Goal: Task Accomplishment & Management: Use online tool/utility

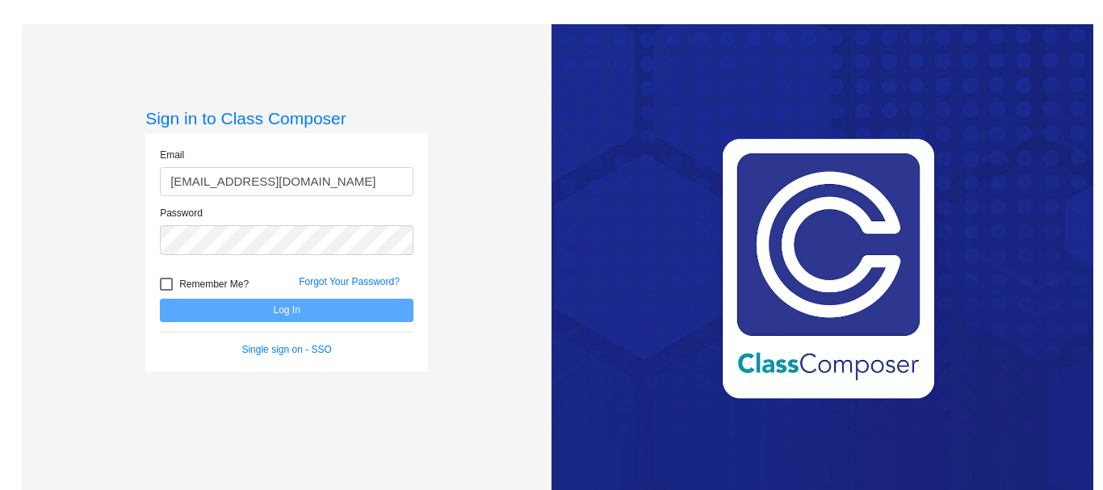
type input "[EMAIL_ADDRESS][DOMAIN_NAME]"
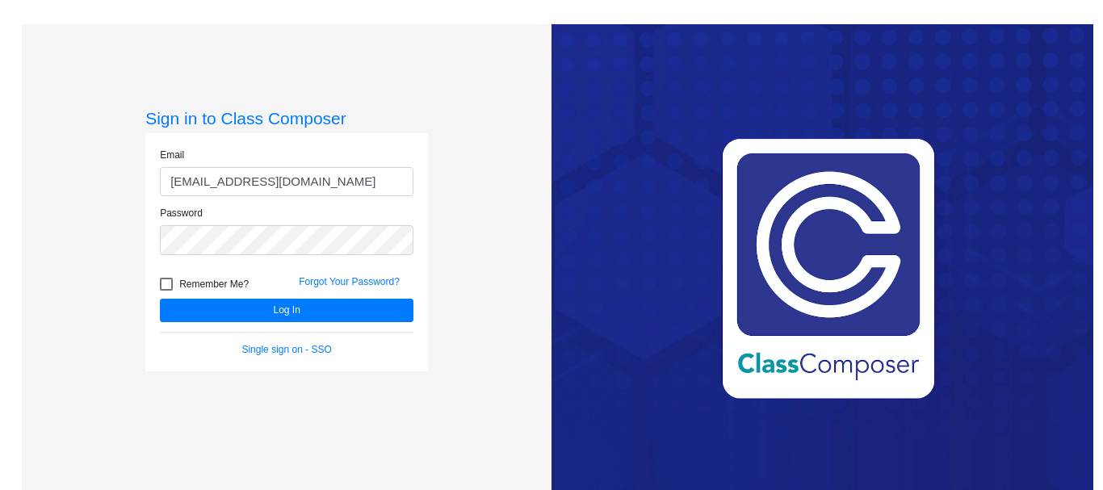
click at [160, 276] on label "Remember Me?" at bounding box center [204, 284] width 89 height 19
click at [166, 291] on input "Remember Me?" at bounding box center [166, 291] width 1 height 1
checkbox input "true"
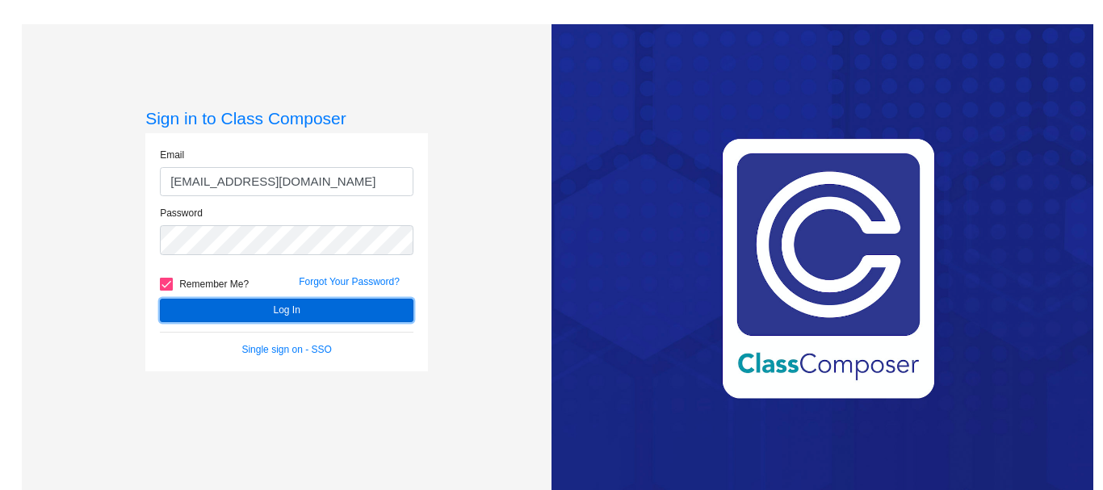
click at [249, 303] on button "Log In" at bounding box center [287, 310] width 254 height 23
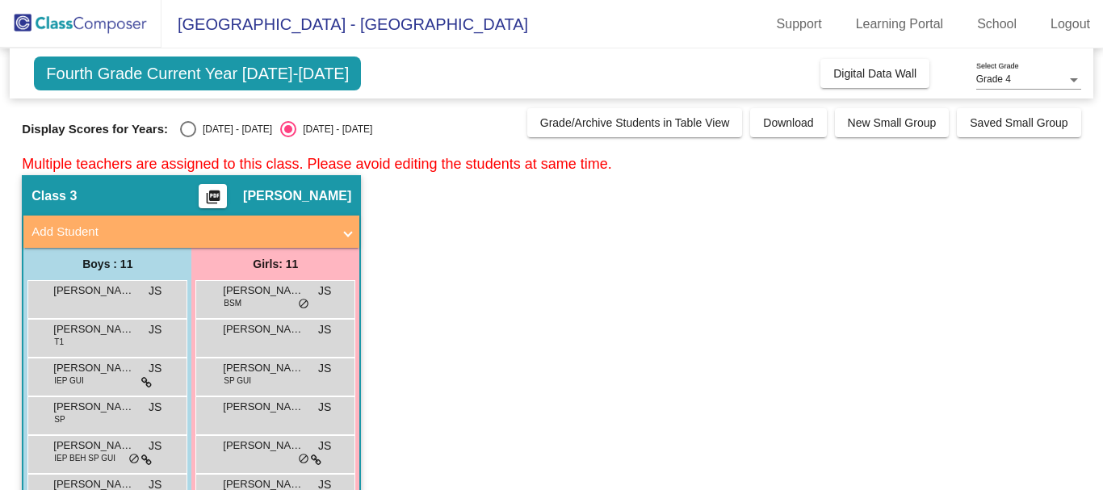
scroll to position [11, 0]
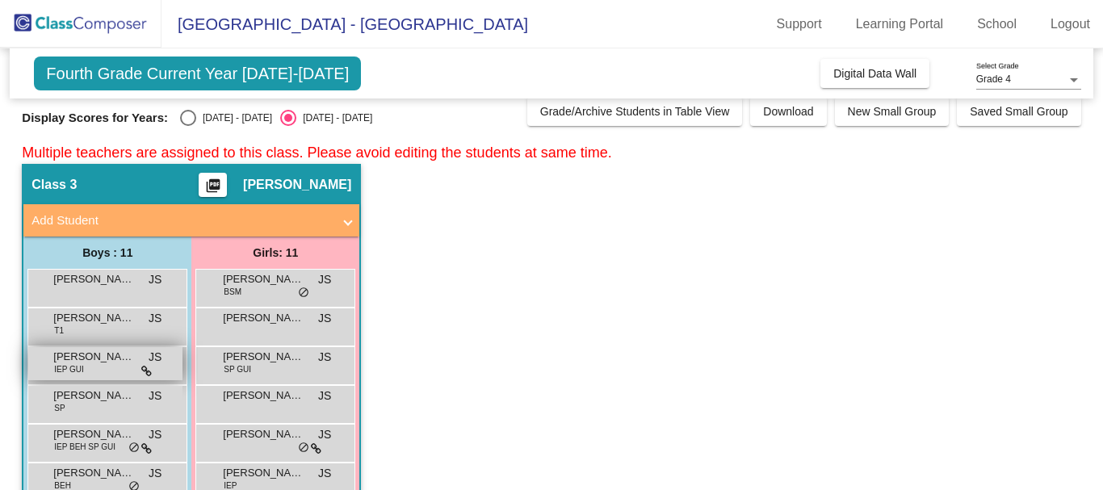
click at [92, 365] on div "[PERSON_NAME] IEP GUI JS lock do_not_disturb_alt" at bounding box center [105, 363] width 154 height 33
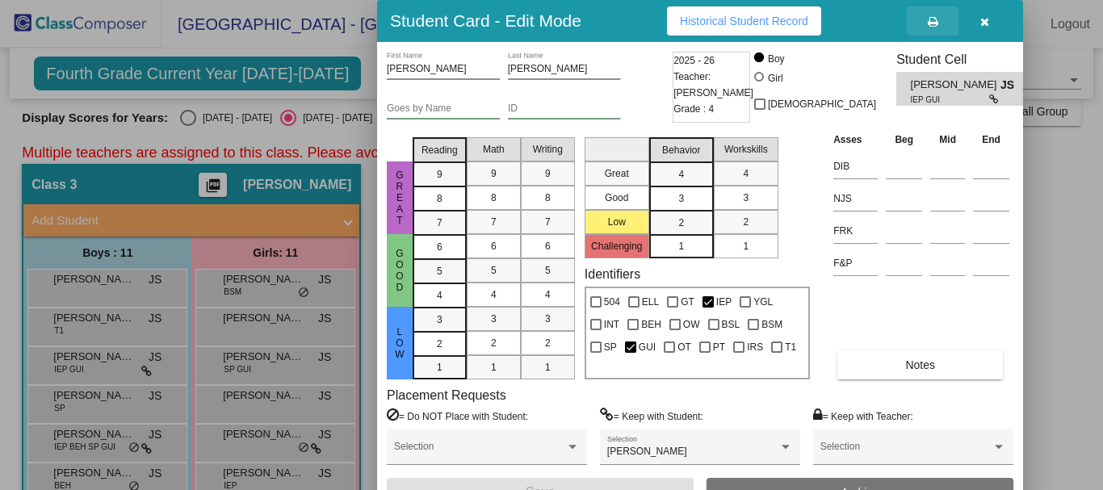
click at [935, 22] on icon at bounding box center [933, 21] width 10 height 11
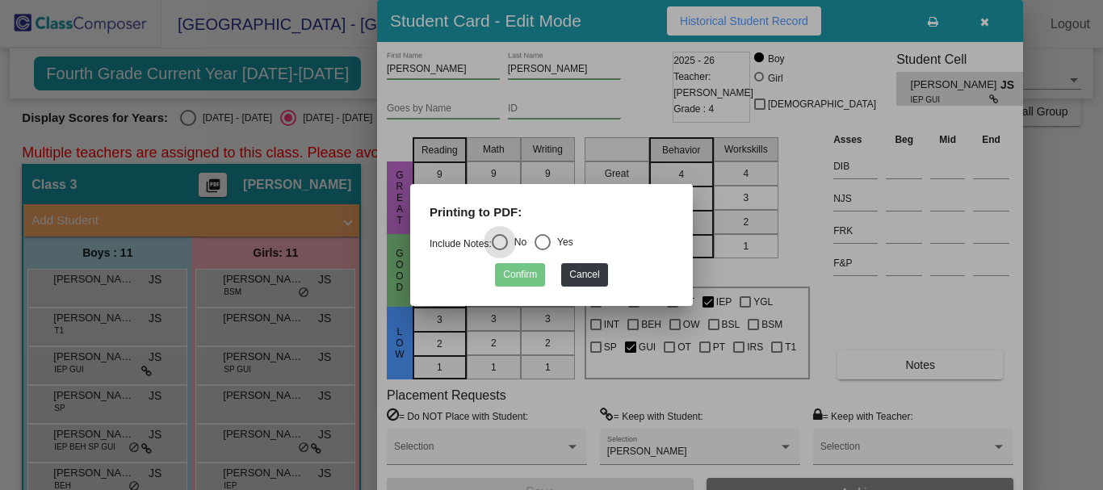
click at [551, 244] on div "Select an option" at bounding box center [543, 242] width 16 height 16
click at [543, 250] on input "Yes" at bounding box center [542, 250] width 1 height 1
radio input "true"
click at [538, 271] on button "Confirm" at bounding box center [520, 274] width 50 height 23
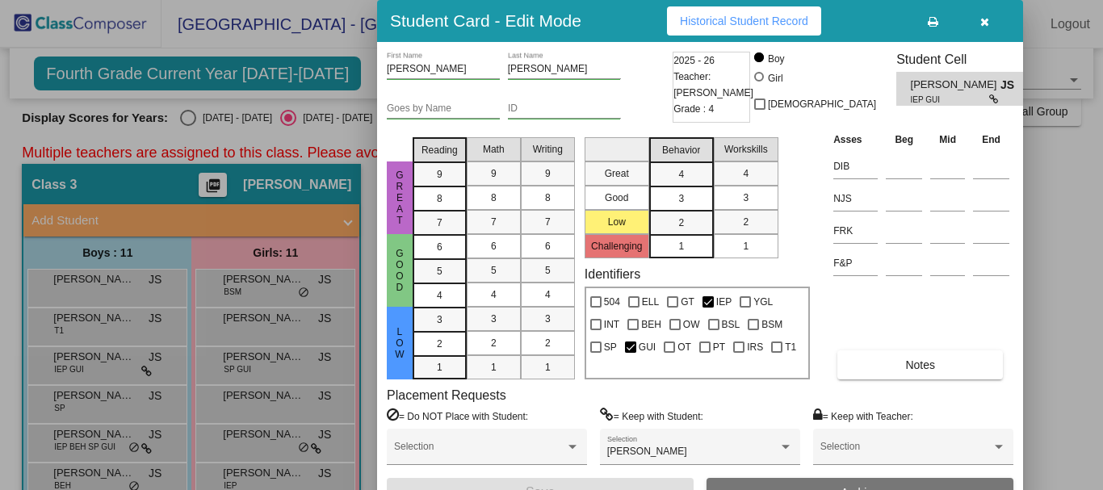
click at [933, 21] on icon at bounding box center [933, 21] width 10 height 11
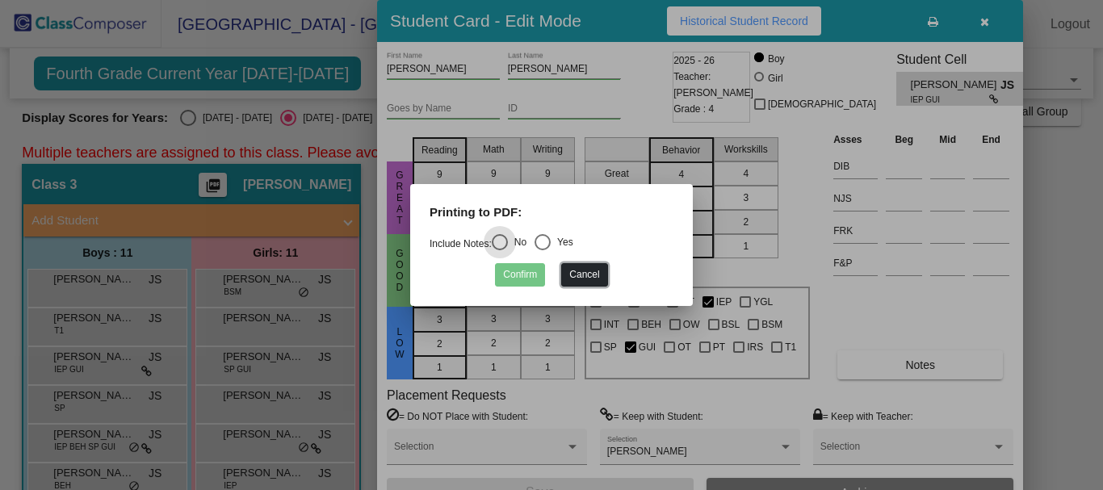
click at [583, 280] on button "Cancel" at bounding box center [584, 274] width 46 height 23
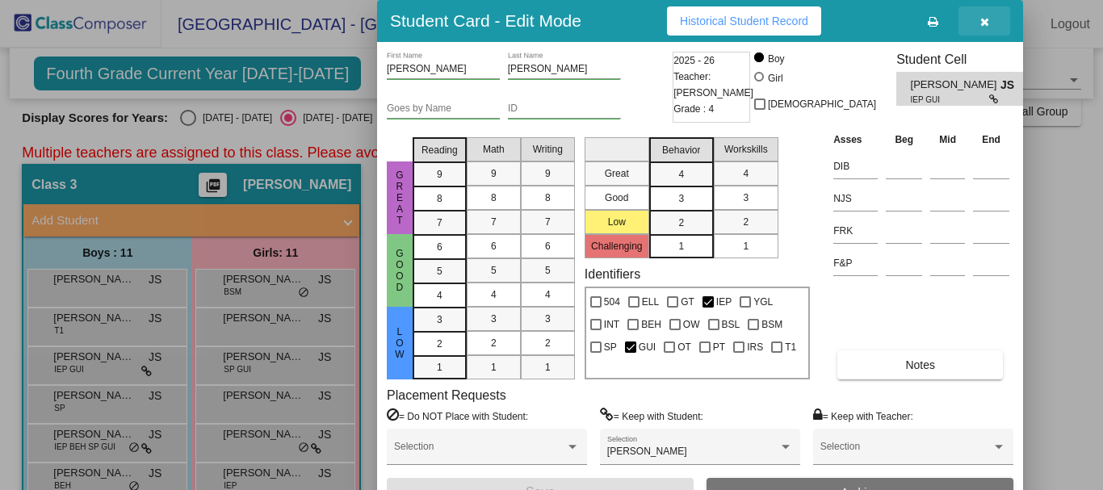
click at [981, 19] on icon "button" at bounding box center [984, 21] width 9 height 11
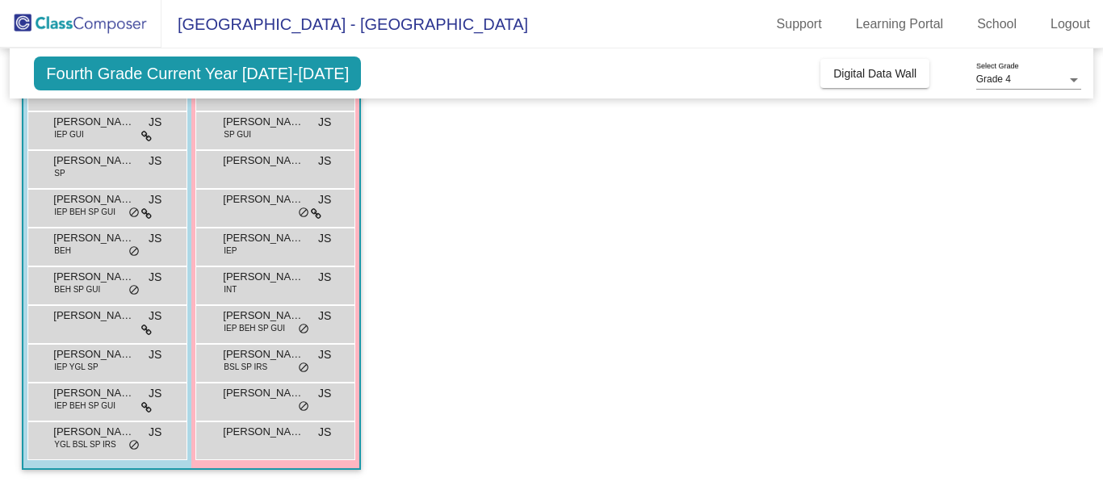
scroll to position [247, 0]
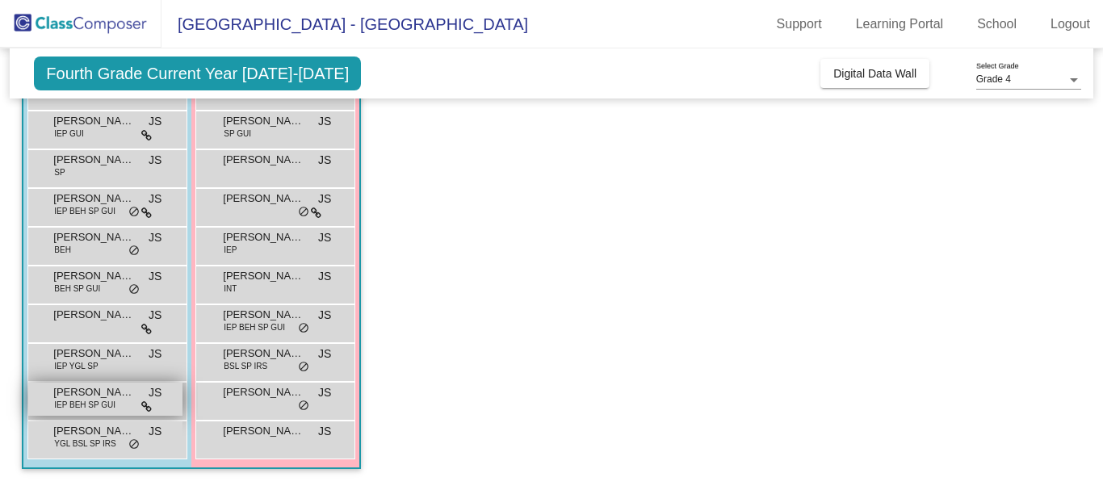
click at [96, 407] on span "IEP BEH SP GUI" at bounding box center [84, 405] width 61 height 12
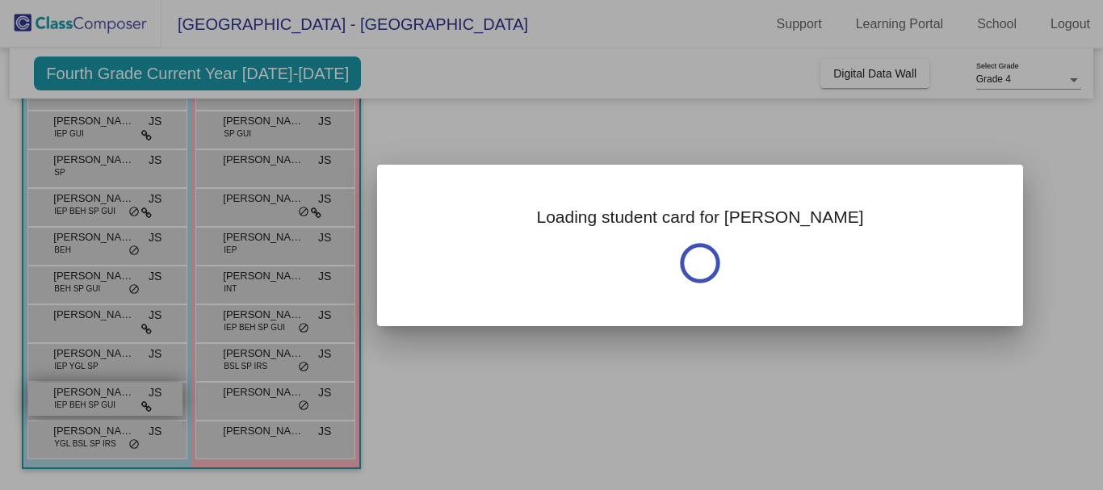
click at [96, 407] on div at bounding box center [551, 245] width 1103 height 490
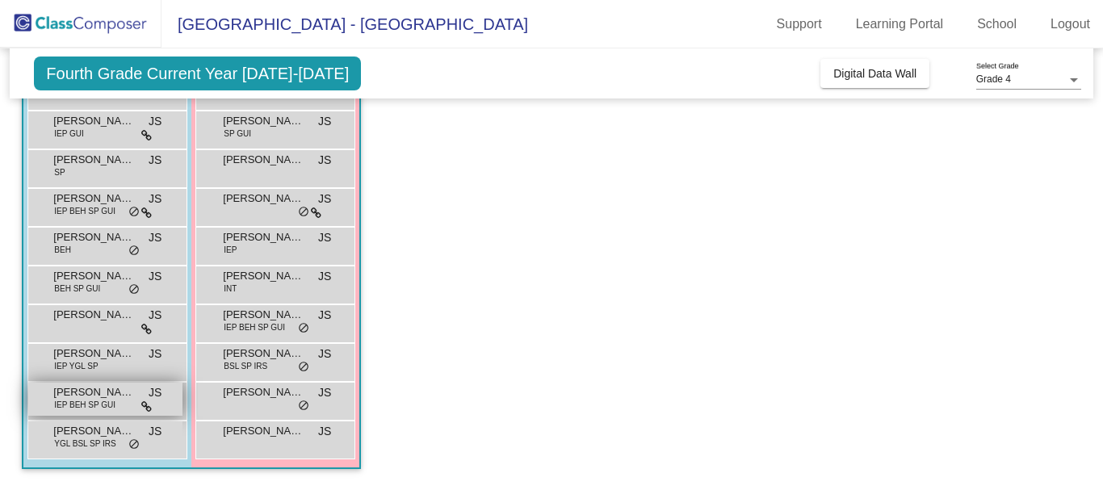
click at [96, 407] on span "IEP BEH SP GUI" at bounding box center [84, 405] width 61 height 12
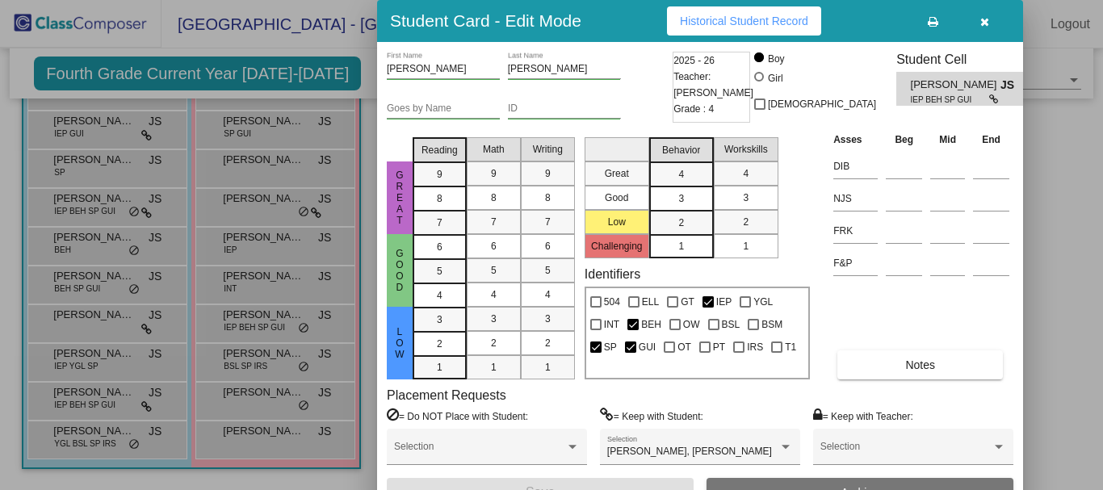
click at [941, 17] on button at bounding box center [933, 20] width 52 height 29
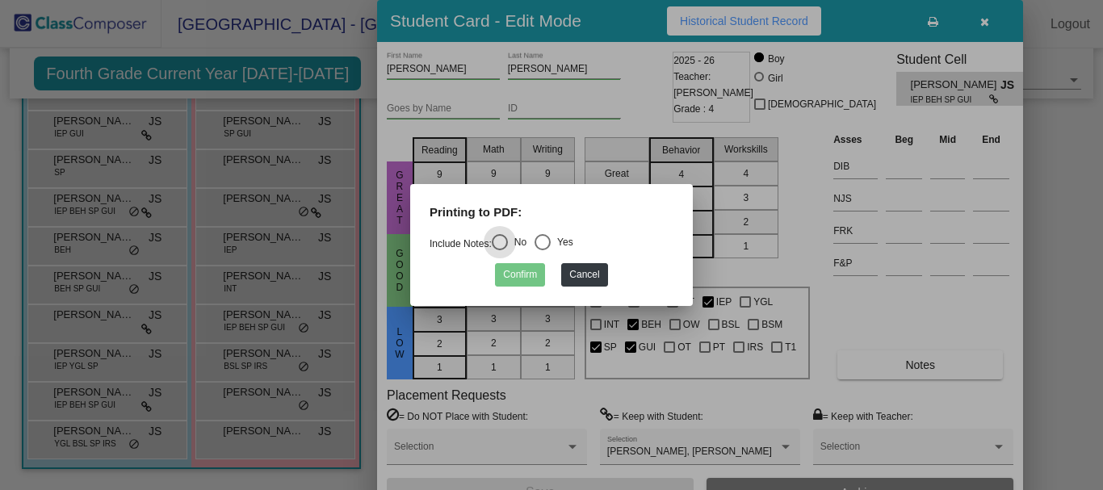
click at [540, 234] on div "Select an option" at bounding box center [543, 242] width 16 height 16
click at [542, 250] on input "Yes" at bounding box center [542, 250] width 1 height 1
radio input "true"
click at [532, 270] on button "Confirm" at bounding box center [520, 274] width 50 height 23
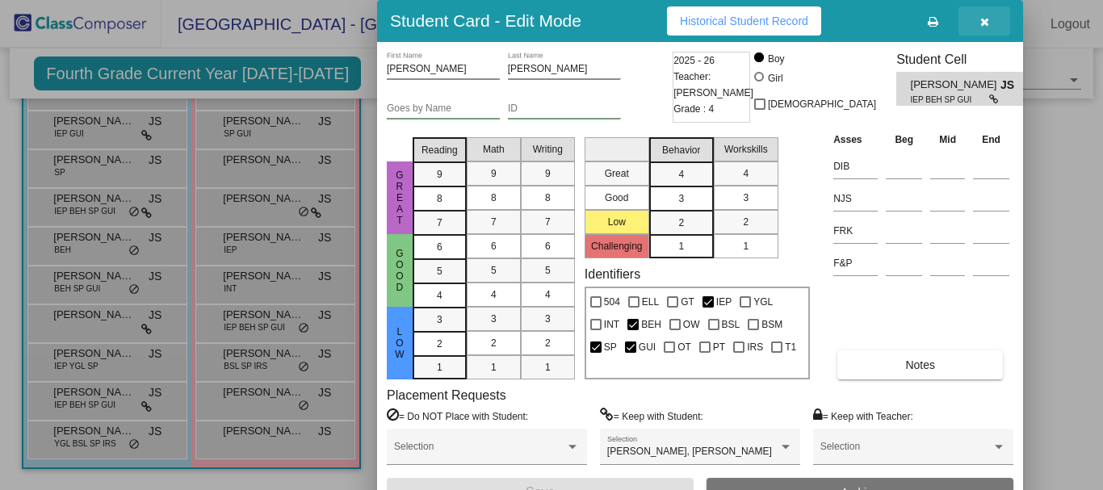
click at [983, 23] on icon "button" at bounding box center [984, 21] width 9 height 11
